Goal: Navigation & Orientation: Find specific page/section

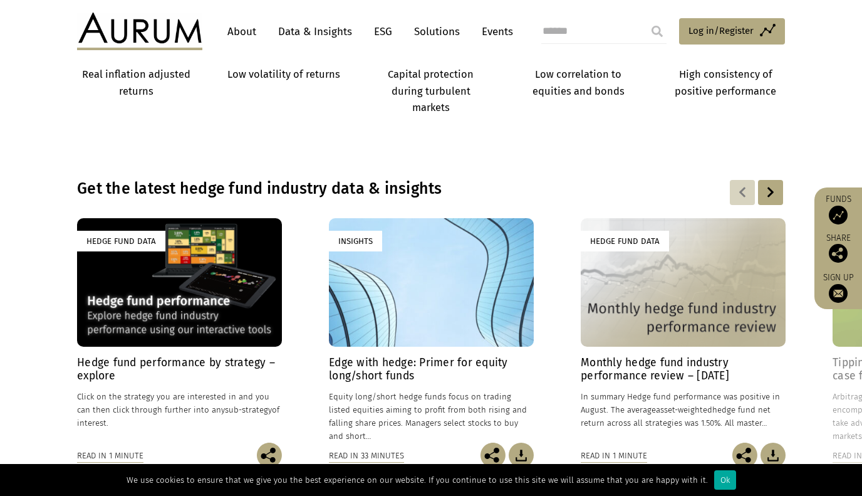
scroll to position [766, 0]
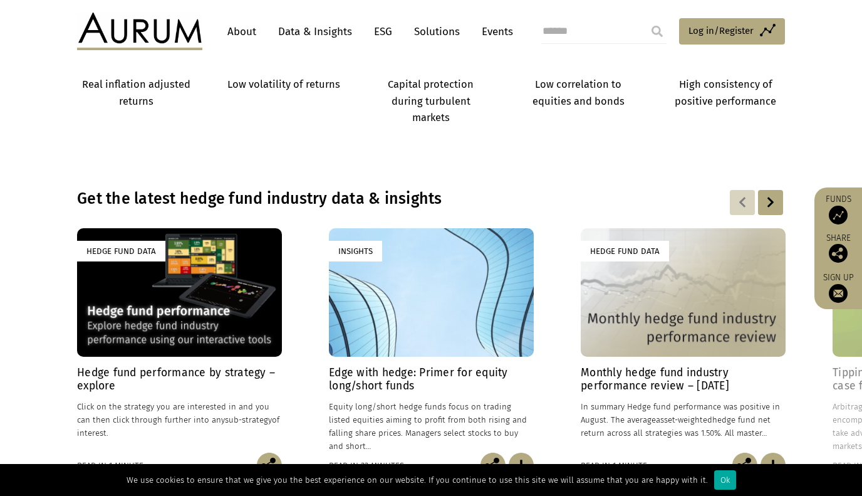
click at [241, 11] on header "About Data & Insights ESG Solutions Events Access Funds Log in/Register Sign ou…" at bounding box center [431, 31] width 862 height 63
click at [244, 32] on link "About" at bounding box center [241, 31] width 41 height 23
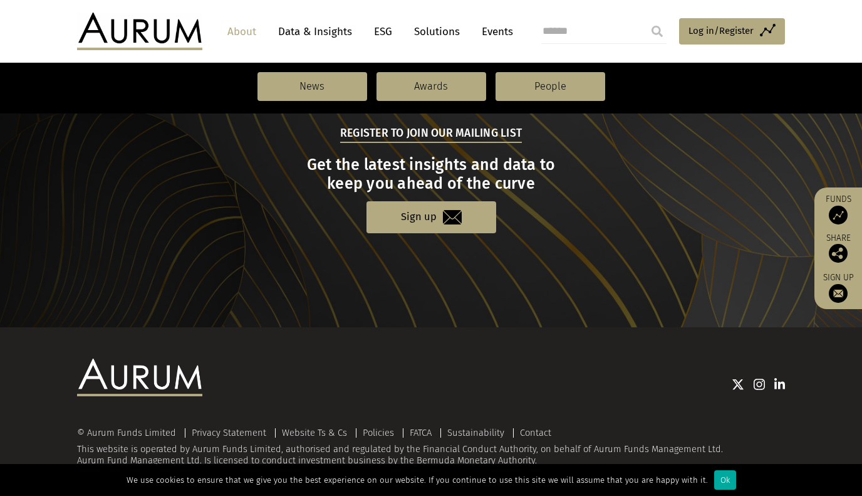
scroll to position [1379, 0]
click at [420, 34] on link "Solutions" at bounding box center [437, 31] width 58 height 23
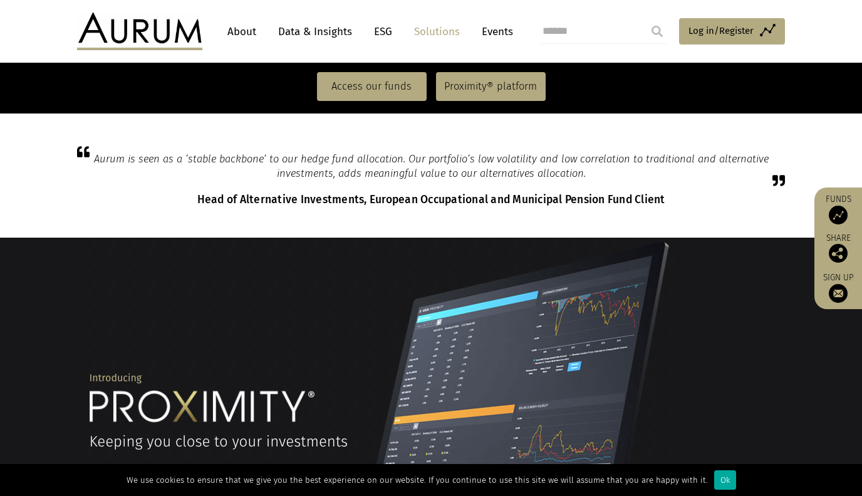
scroll to position [749, 0]
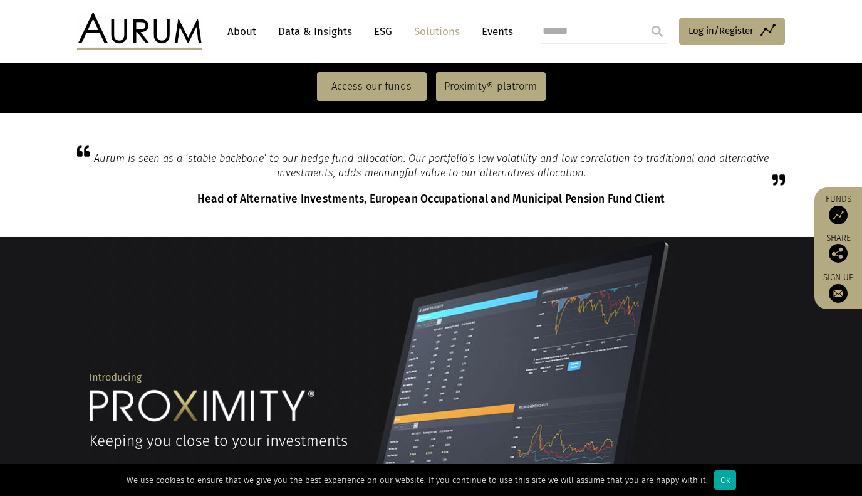
click at [494, 38] on link "Events" at bounding box center [494, 31] width 38 height 23
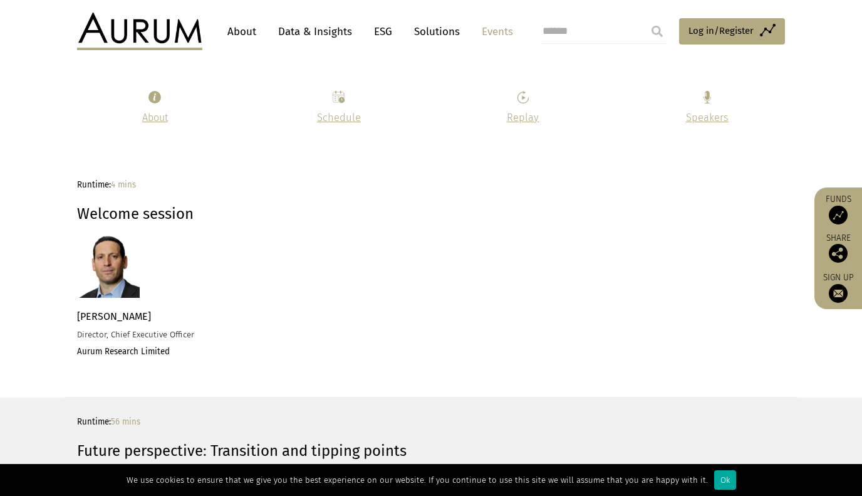
scroll to position [1203, 0]
